Goal: Information Seeking & Learning: Learn about a topic

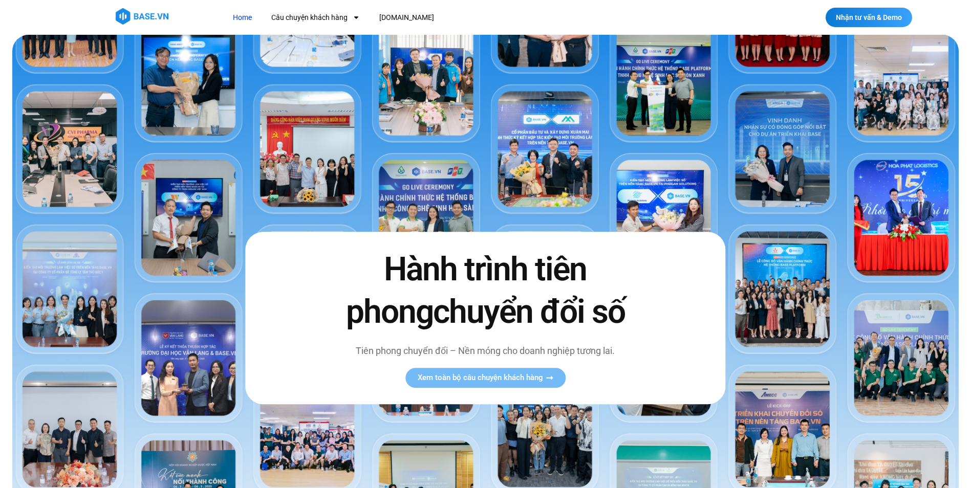
click at [420, 199] on img at bounding box center [485, 313] width 947 height 557
click at [516, 379] on span "Xem toàn bộ câu chuyện khách hàng" at bounding box center [480, 378] width 125 height 8
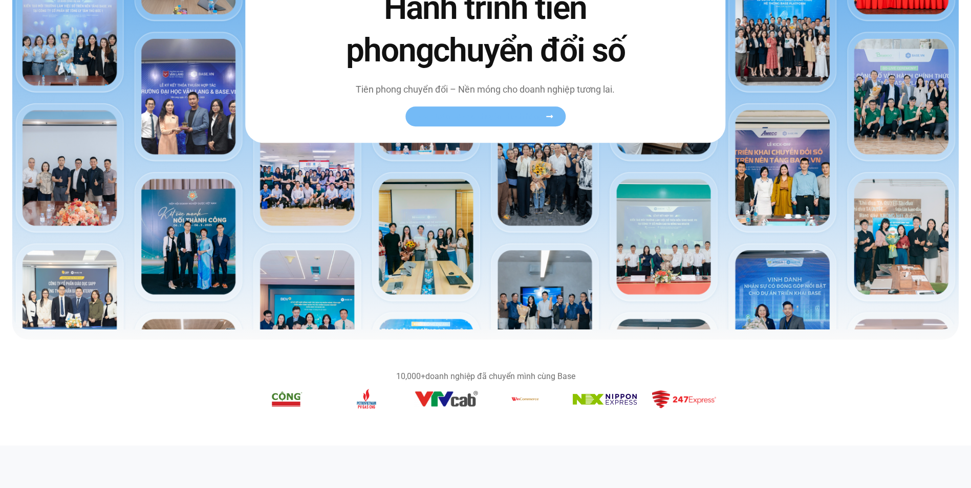
scroll to position [102, 0]
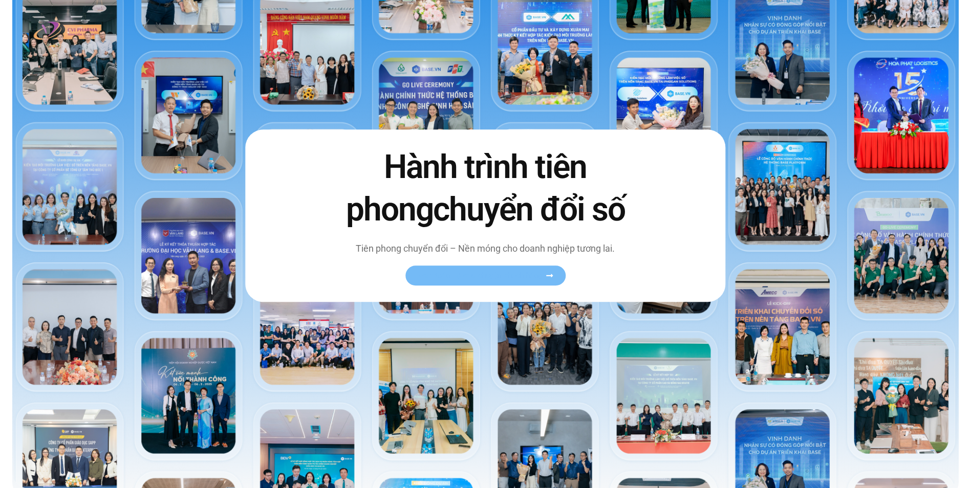
click at [549, 273] on icon at bounding box center [550, 276] width 8 height 8
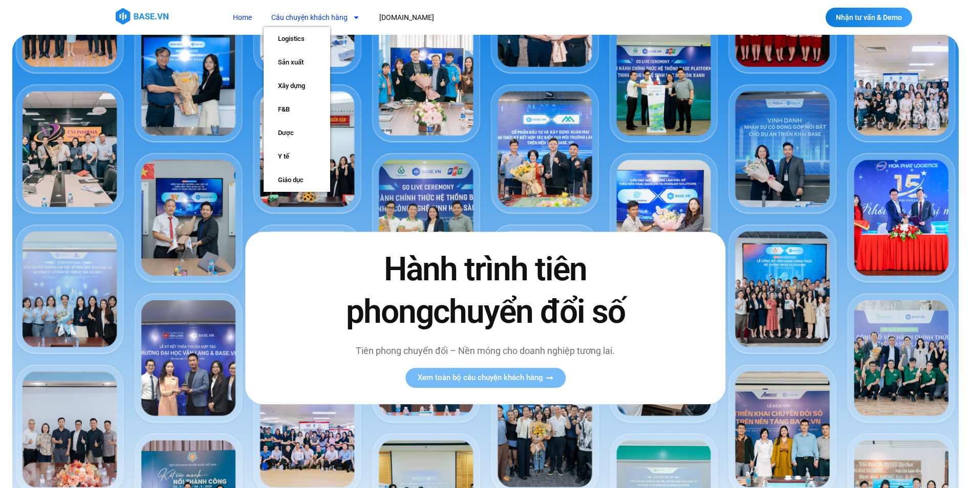
click at [311, 17] on link "Câu chuyện khách hàng" at bounding box center [316, 17] width 104 height 19
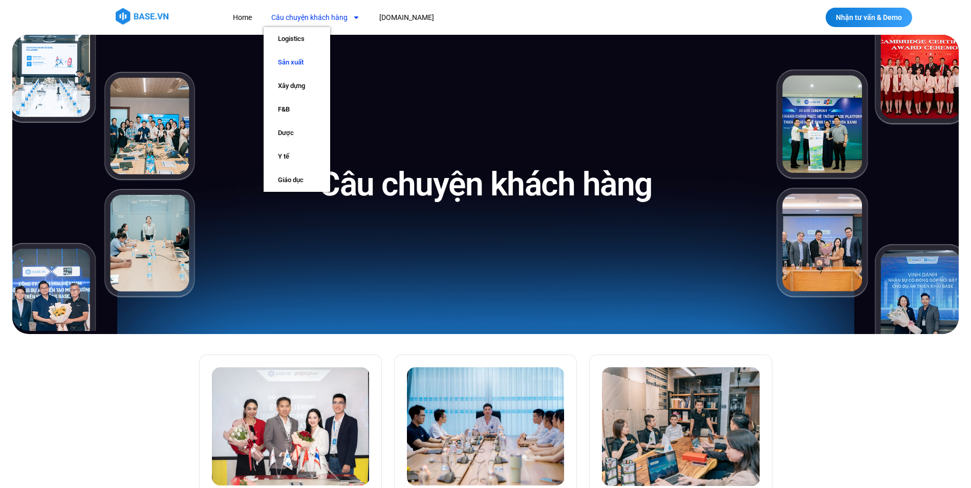
click at [297, 58] on link "Sản xuất" at bounding box center [297, 63] width 67 height 24
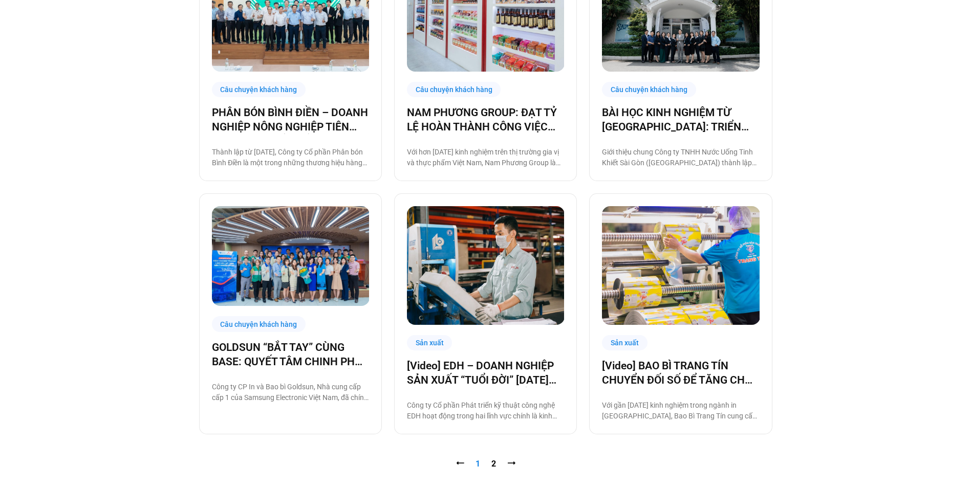
scroll to position [1075, 0]
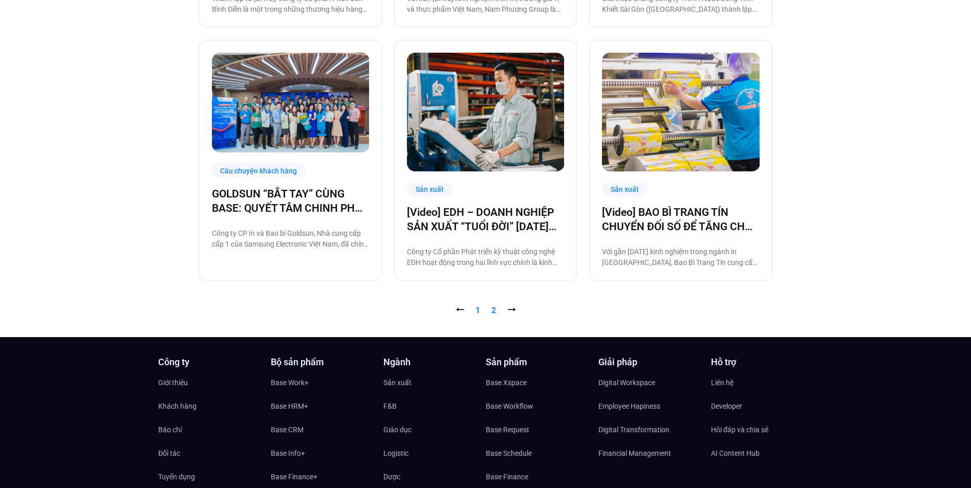
click at [492, 308] on link "Trang 2" at bounding box center [494, 311] width 5 height 10
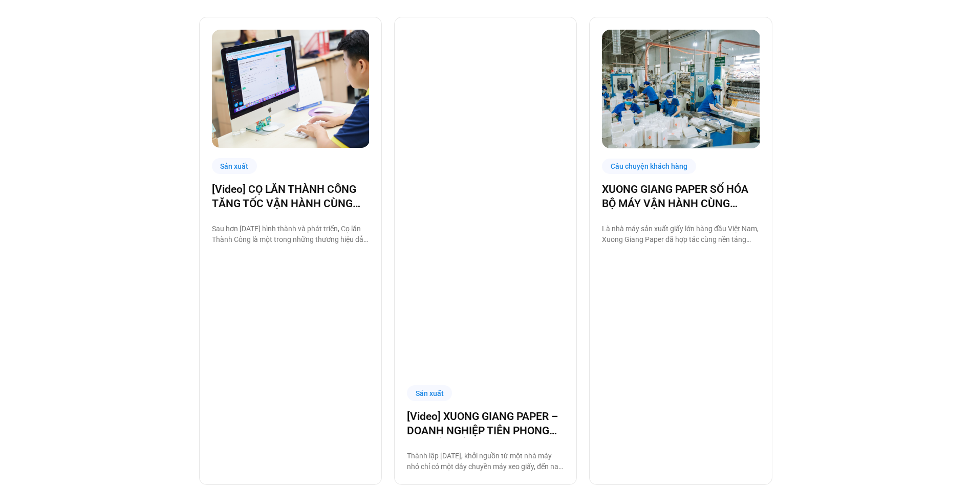
scroll to position [358, 0]
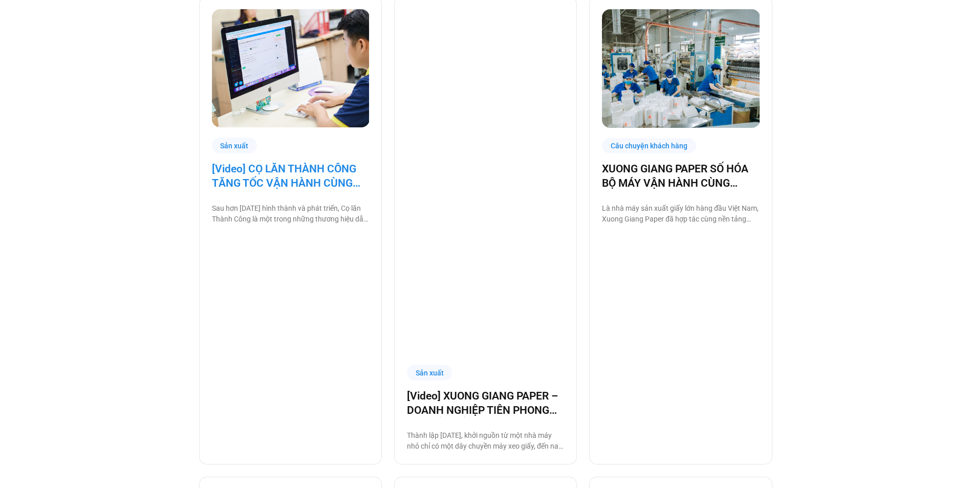
click at [302, 187] on link "[Video] CỌ LĂN THÀNH CÔNG TĂNG TỐC VẬN HÀNH CÙNG [DOMAIN_NAME]" at bounding box center [290, 176] width 157 height 29
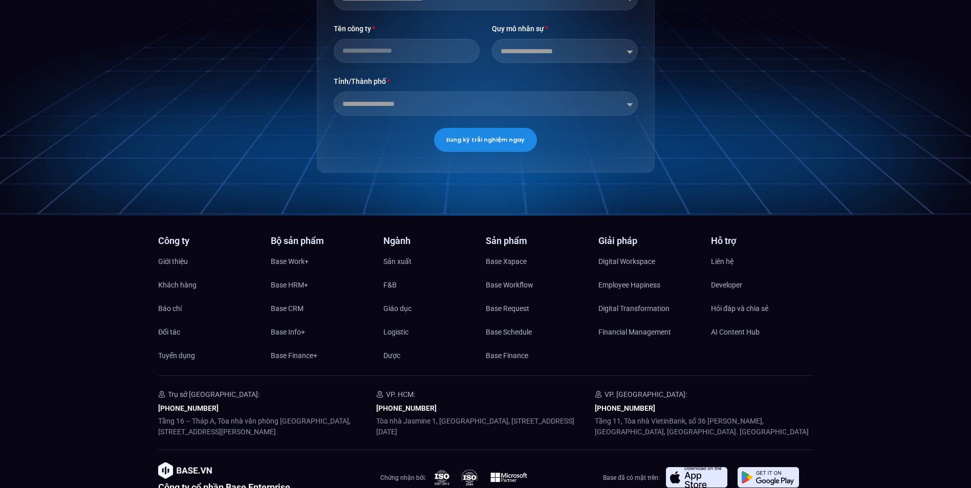
scroll to position [1875, 0]
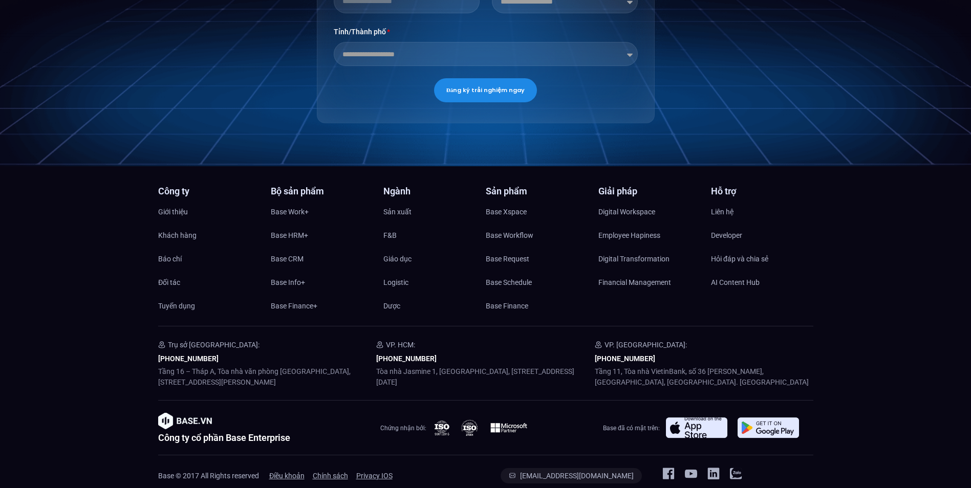
drag, startPoint x: 505, startPoint y: 366, endPoint x: 384, endPoint y: 351, distance: 122.2
click at [384, 367] on p "Tòa nhà Jasmine 1, [GEOGRAPHIC_DATA], [STREET_ADDRESS][DATE]" at bounding box center [485, 378] width 219 height 22
drag, startPoint x: 384, startPoint y: 351, endPoint x: 291, endPoint y: 357, distance: 92.8
click at [291, 367] on p "Tầng 16 – Tháp A, Tòa nhà văn phòng [GEOGRAPHIC_DATA], [STREET_ADDRESS][PERSON_…" at bounding box center [267, 378] width 219 height 22
click at [630, 251] on span "Digital Transformation" at bounding box center [634, 258] width 71 height 15
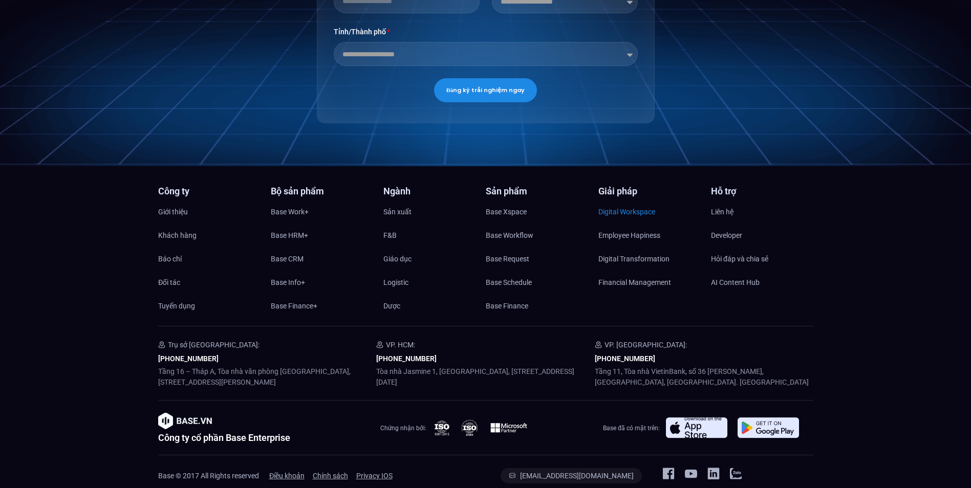
click at [630, 204] on span "Digital Workspace" at bounding box center [627, 211] width 57 height 15
